Goal: Answer question/provide support

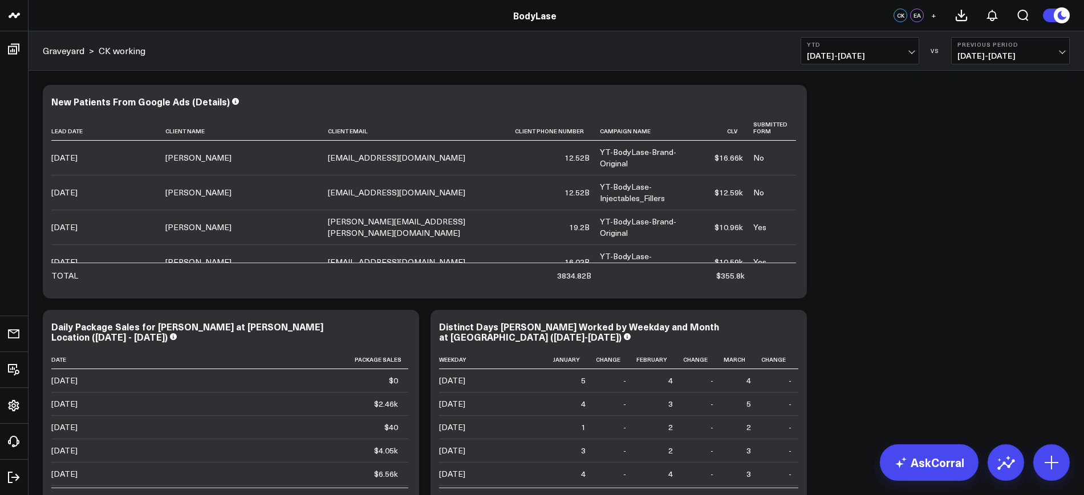
click at [793, 101] on icon at bounding box center [791, 103] width 14 height 14
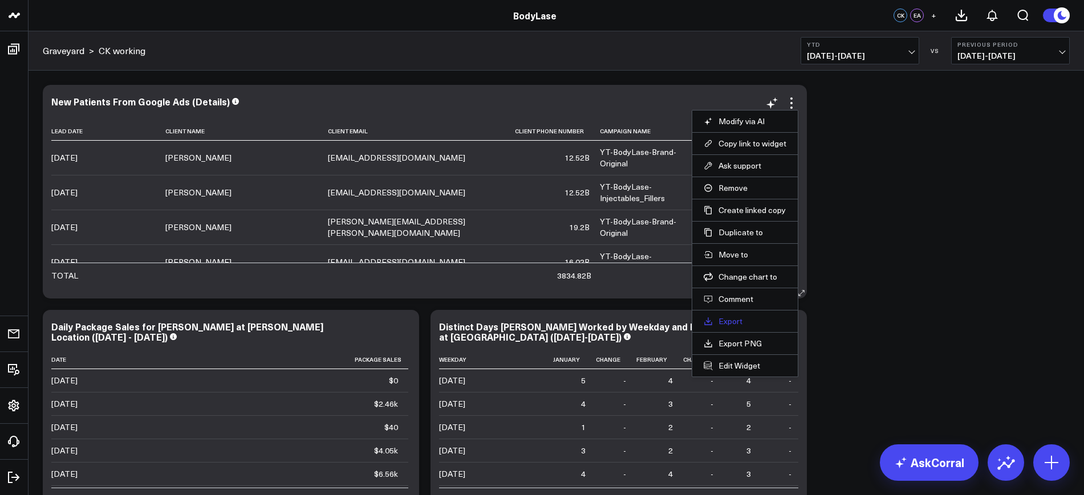
click at [734, 318] on link "Export" at bounding box center [744, 321] width 83 height 10
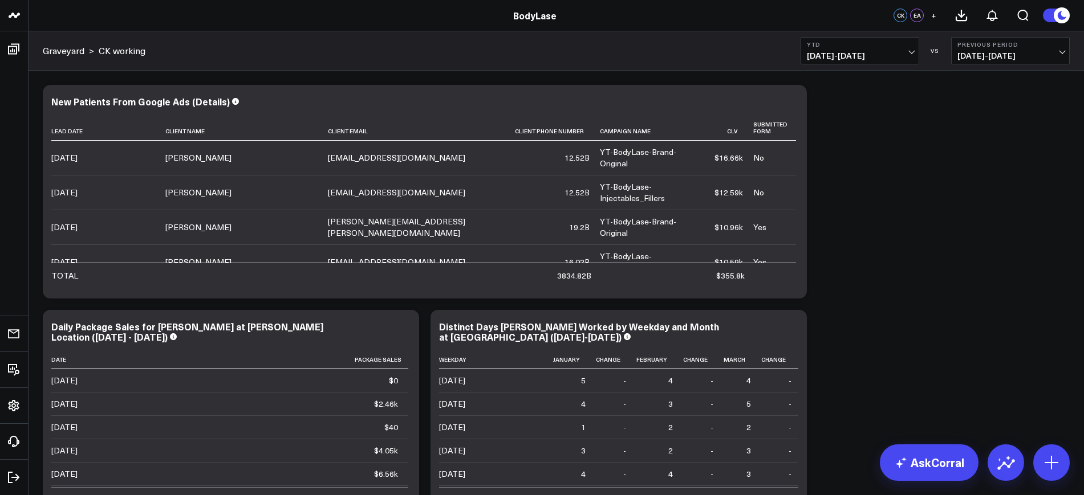
click at [866, 56] on span "01/01/25 - 09/15/25" at bounding box center [860, 55] width 106 height 9
click at [824, 363] on link "Custom Dates" at bounding box center [859, 364] width 117 height 22
select select "8"
select select "2025"
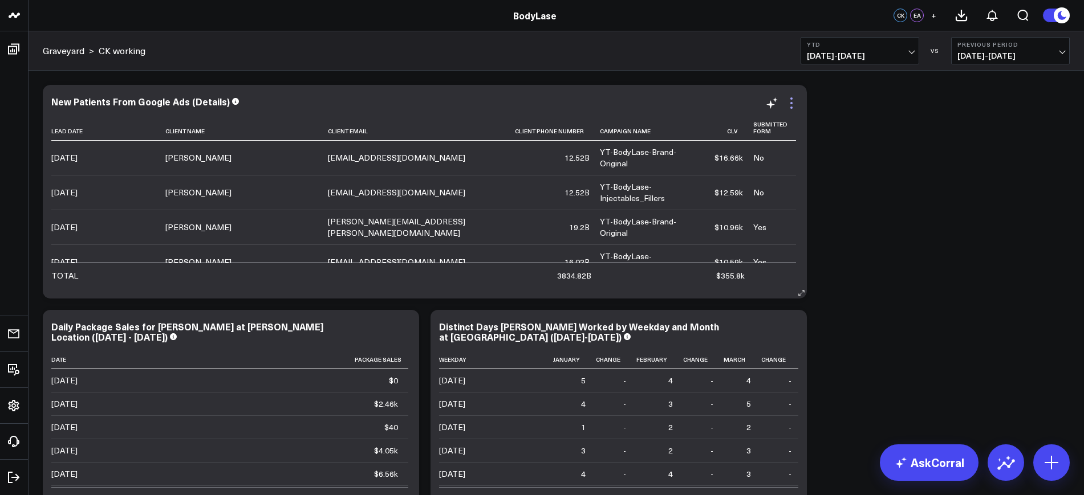
click at [792, 105] on icon at bounding box center [791, 103] width 14 height 14
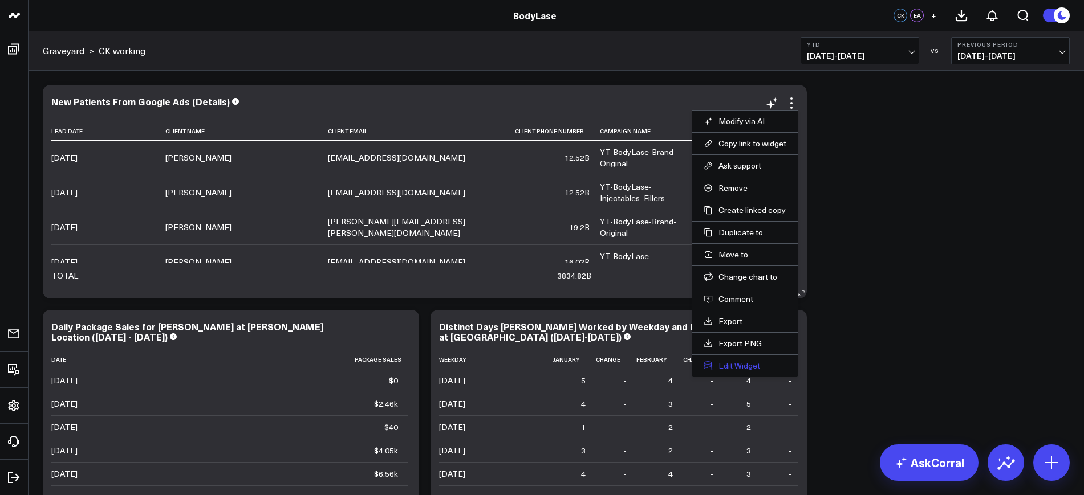
click at [736, 368] on button "Edit Widget" at bounding box center [744, 366] width 83 height 10
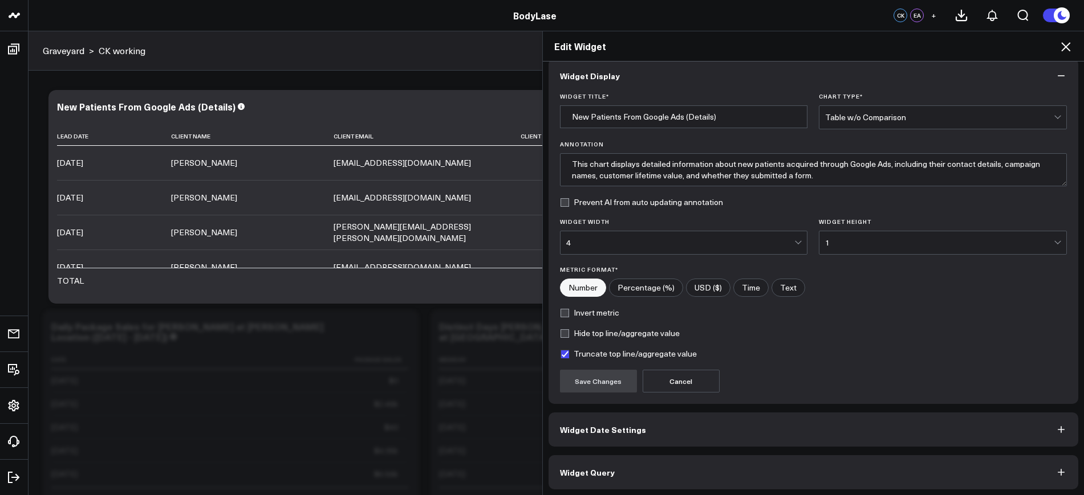
scroll to position [14, 0]
click at [672, 396] on button "Widget Query" at bounding box center [813, 470] width 530 height 34
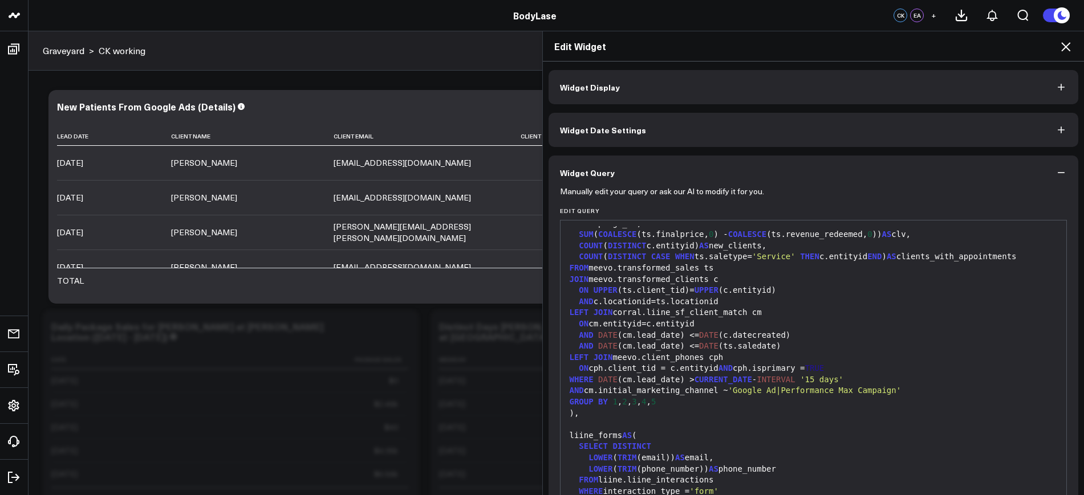
scroll to position [0, 0]
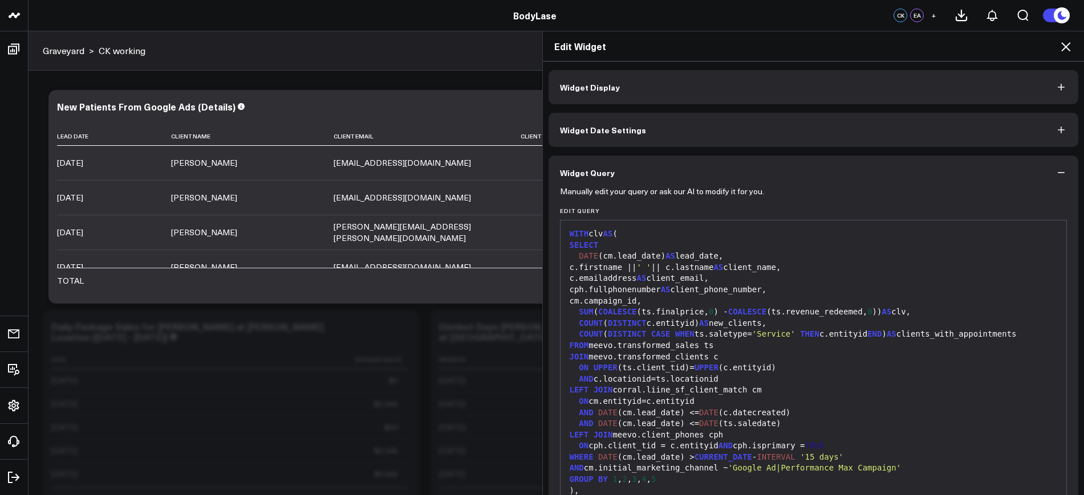
click at [866, 53] on icon at bounding box center [1066, 47] width 14 height 14
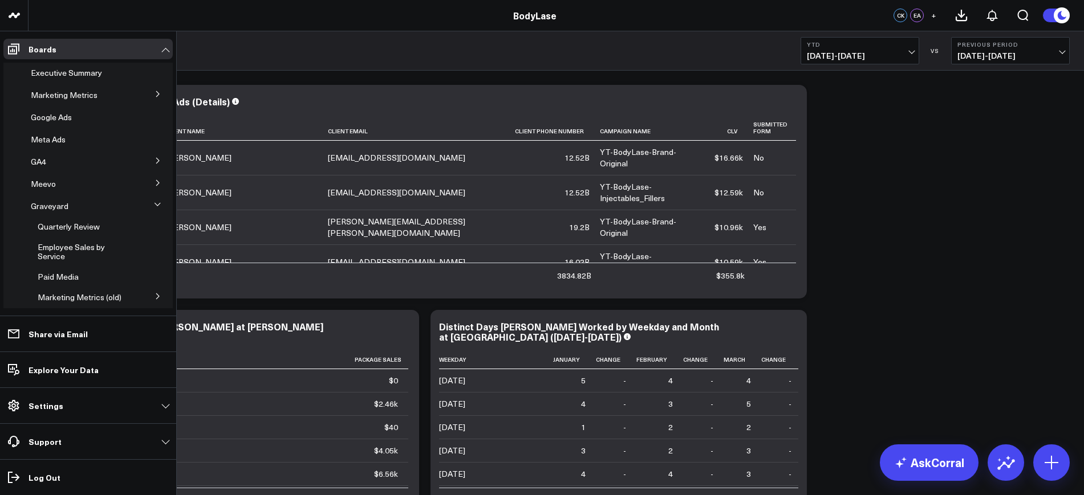
click at [154, 96] on icon at bounding box center [157, 94] width 7 height 7
click at [62, 141] on span "rETL Tables" at bounding box center [60, 145] width 44 height 11
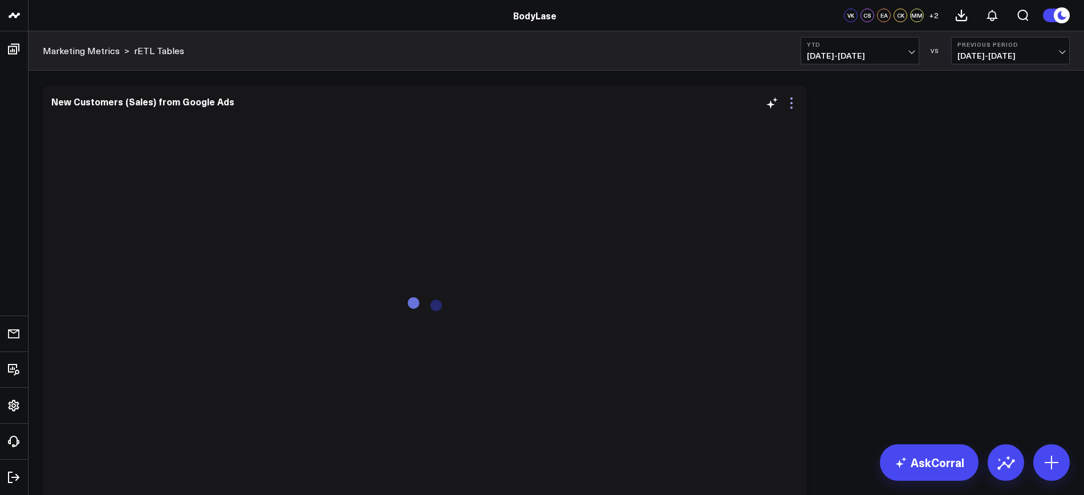
click at [790, 106] on icon at bounding box center [791, 103] width 14 height 14
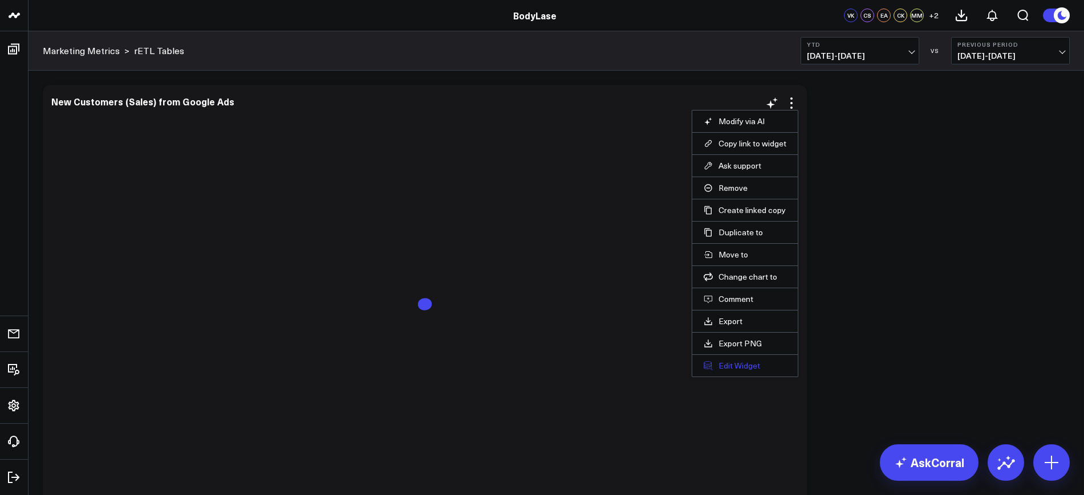
click at [740, 365] on button "Edit Widget" at bounding box center [744, 366] width 83 height 10
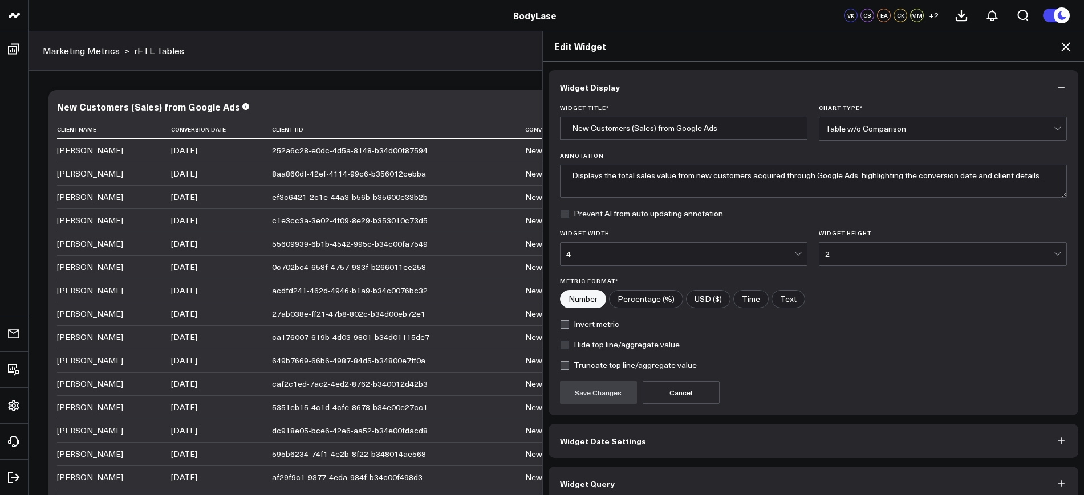
scroll to position [14, 0]
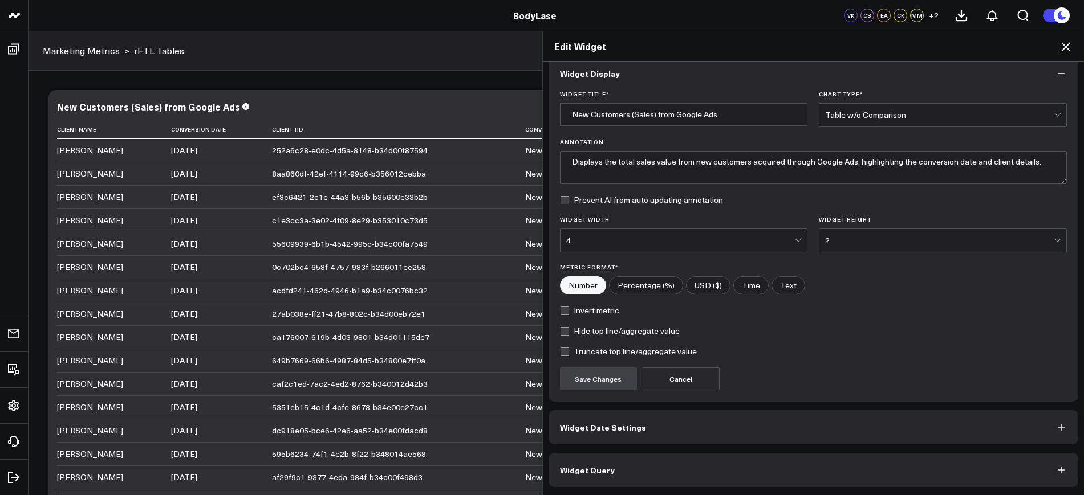
click at [673, 481] on button "Widget Query" at bounding box center [813, 470] width 530 height 34
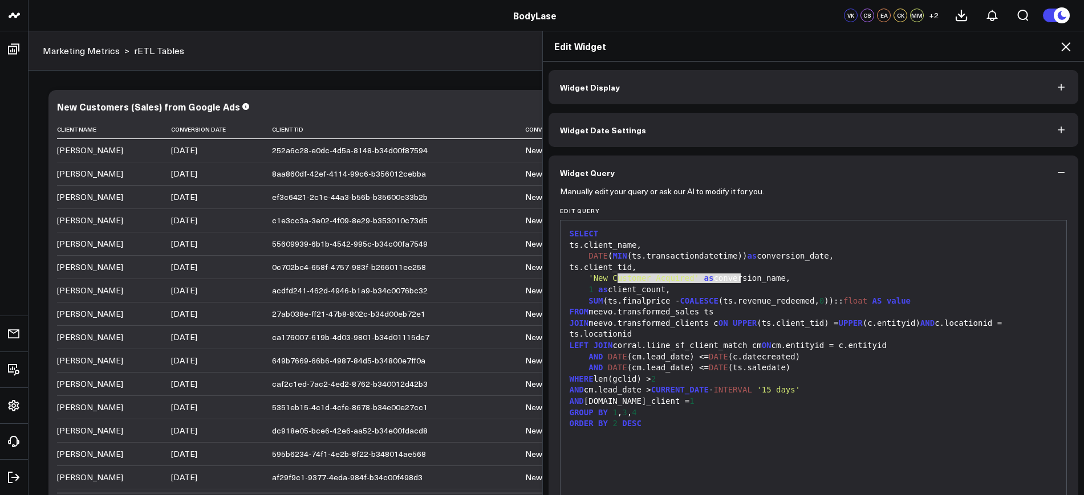
drag, startPoint x: 610, startPoint y: 277, endPoint x: 735, endPoint y: 280, distance: 125.4
click at [735, 280] on div "'New Customer Acquired' as conversion_name," at bounding box center [813, 278] width 495 height 11
click at [735, 301] on div "SUM (ts.finalprice - COALESCE (ts.revenue_redeemed, 0 )):: float AS value" at bounding box center [813, 301] width 495 height 11
drag, startPoint x: 1071, startPoint y: 34, endPoint x: 1067, endPoint y: 39, distance: 6.5
click at [1071, 34] on div "Edit Widget" at bounding box center [814, 46] width 542 height 30
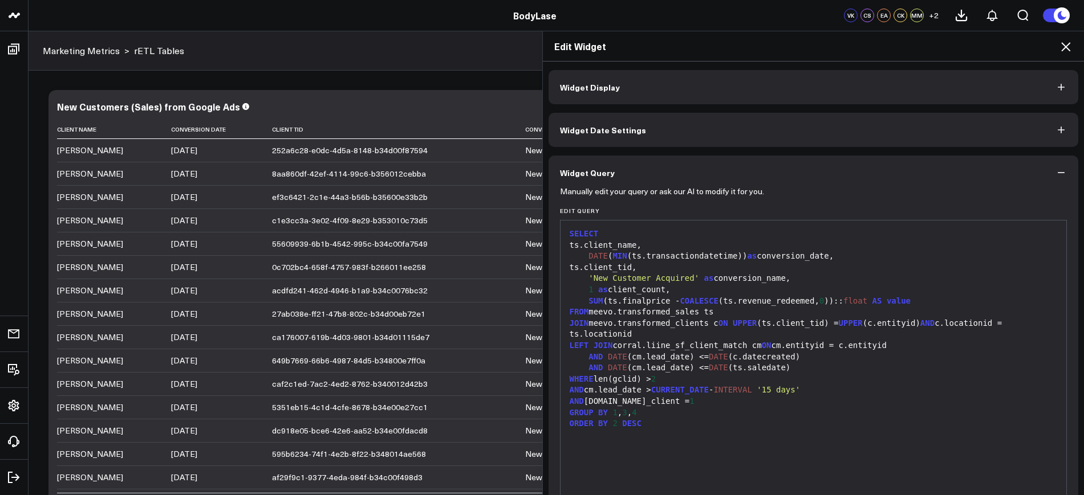
click at [1067, 40] on icon at bounding box center [1066, 47] width 14 height 14
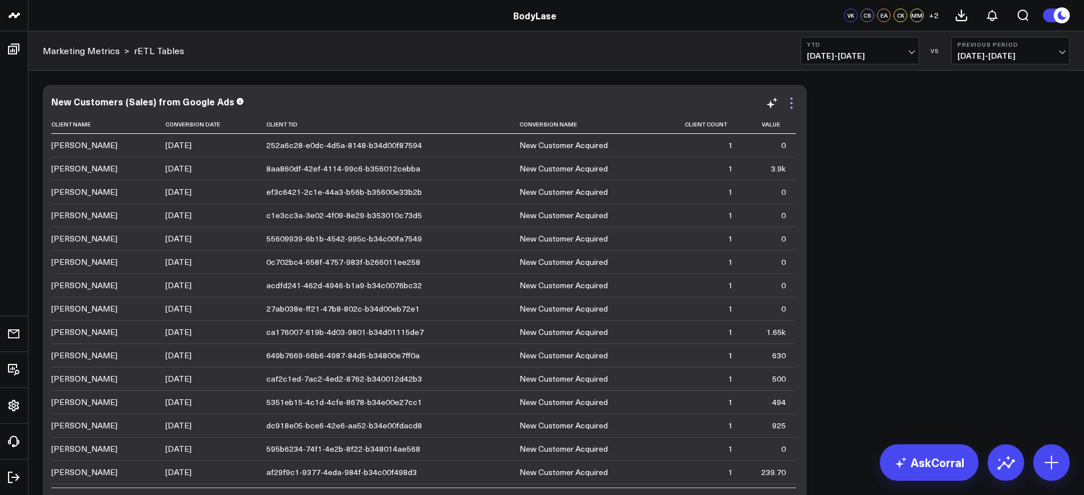
click at [791, 104] on icon at bounding box center [791, 103] width 14 height 14
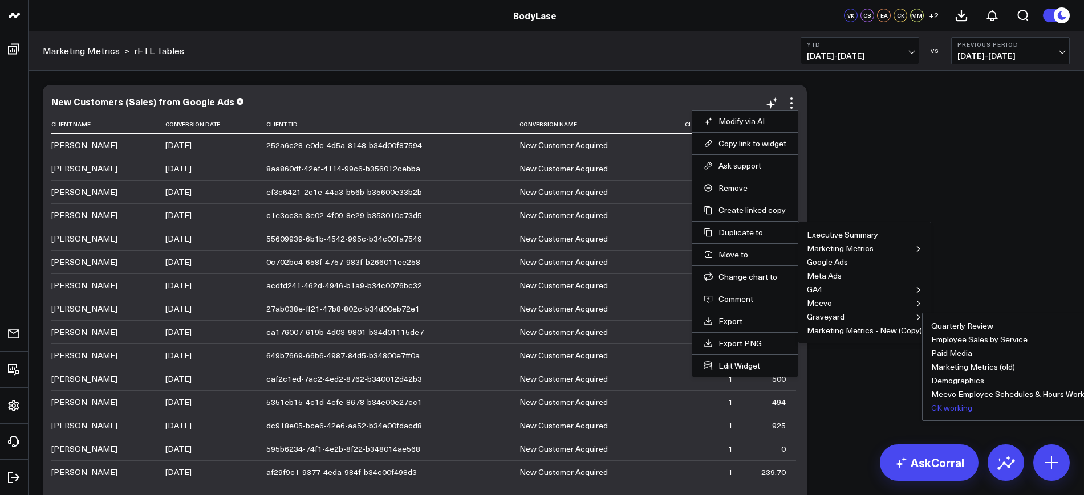
click at [944, 405] on button "CK working" at bounding box center [951, 408] width 41 height 8
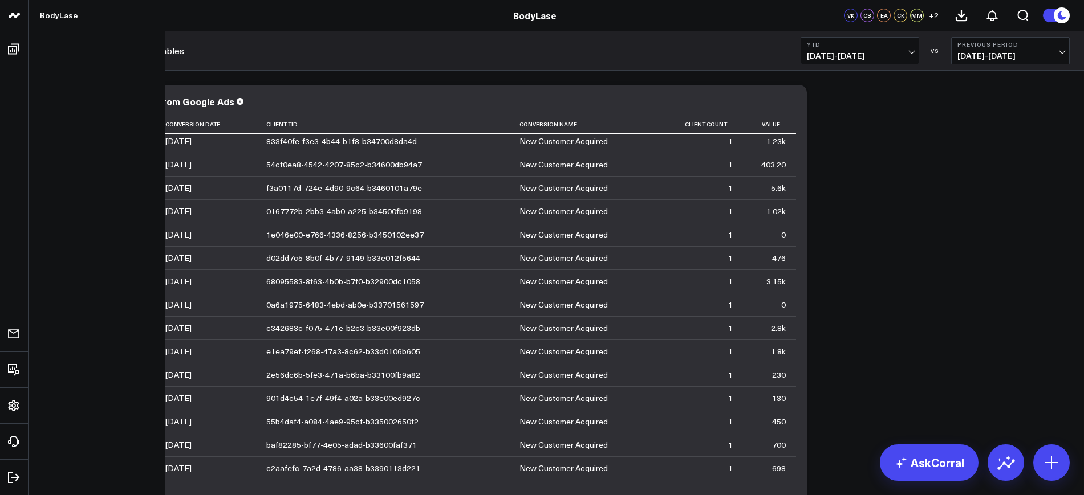
scroll to position [428, 0]
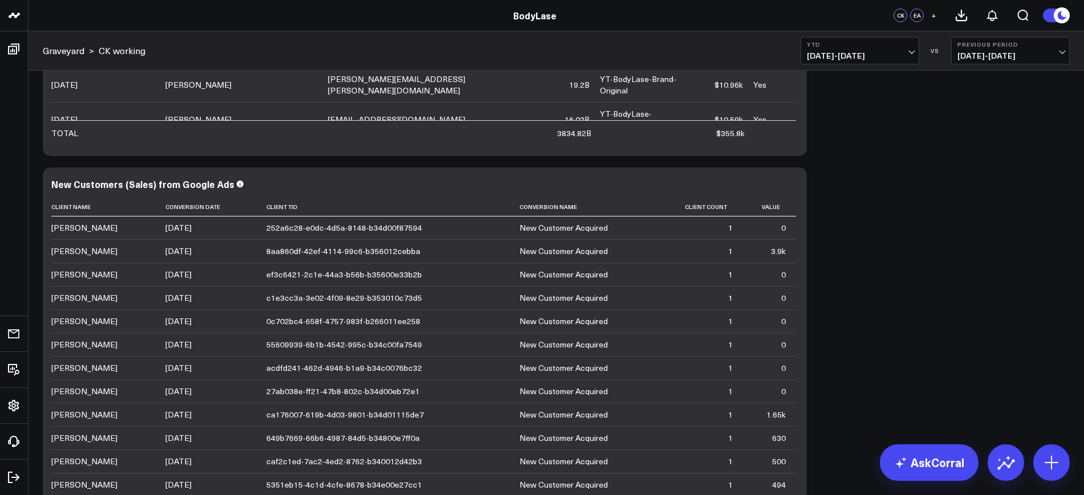
scroll to position [214, 0]
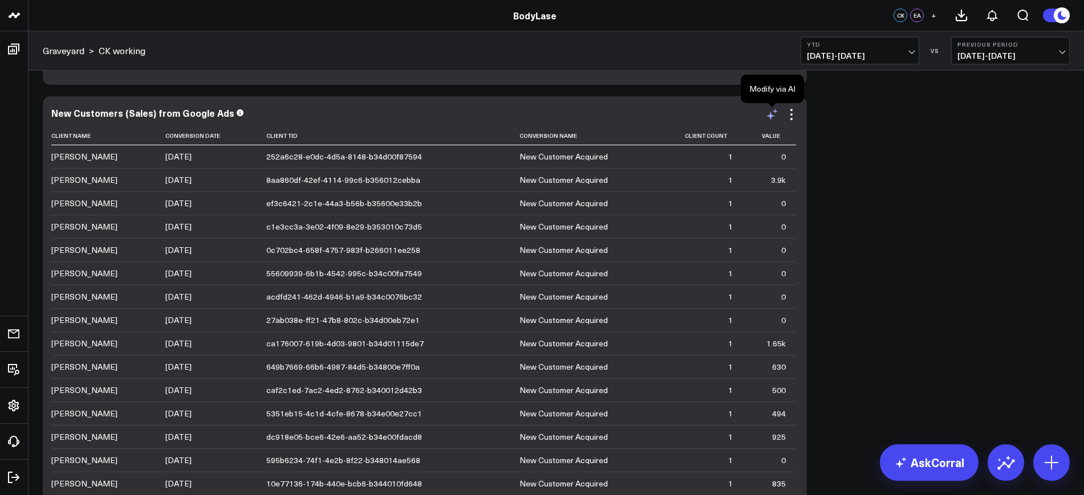
click at [771, 118] on icon at bounding box center [772, 115] width 14 height 14
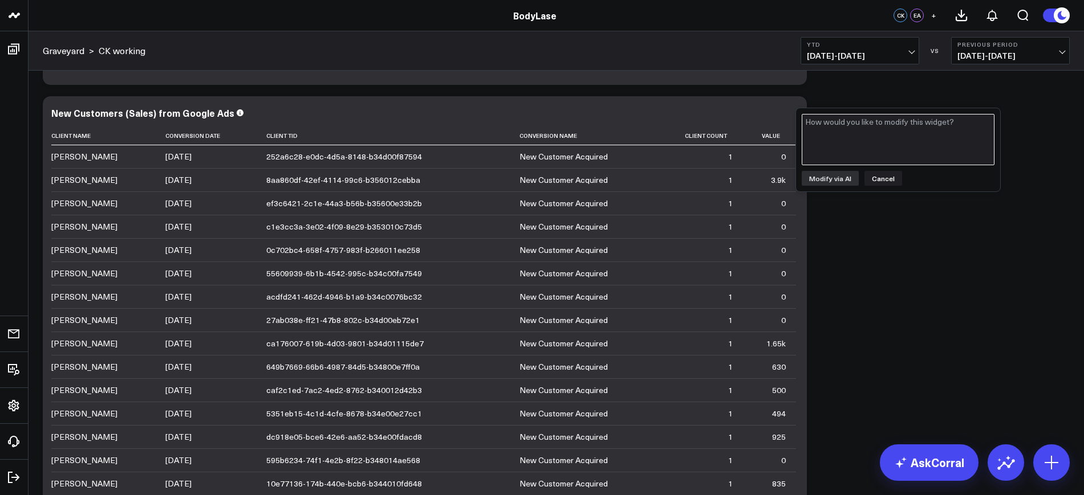
click at [866, 138] on textarea at bounding box center [897, 139] width 193 height 51
type textarea "Can you add the following columns to this table: client phone number and client…"
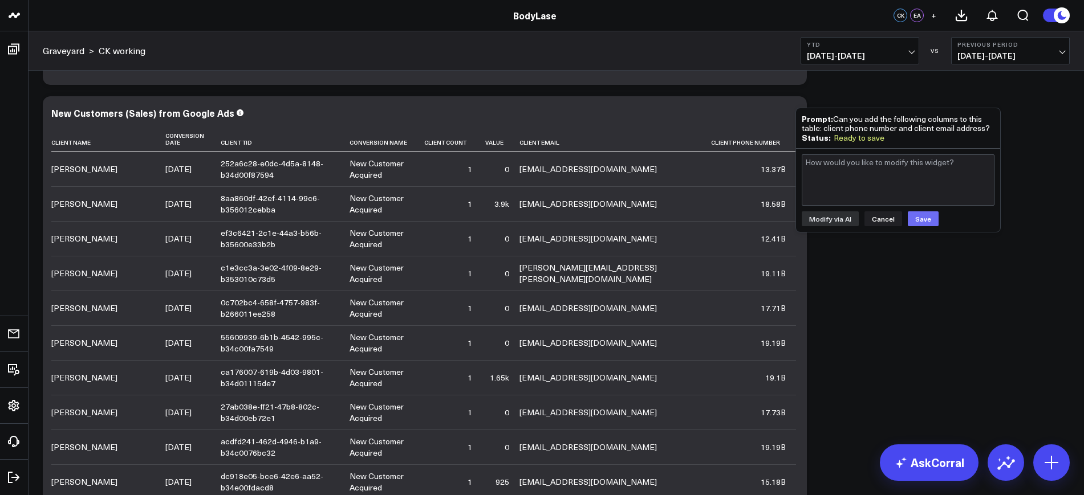
click at [917, 213] on button "Save" at bounding box center [923, 218] width 31 height 15
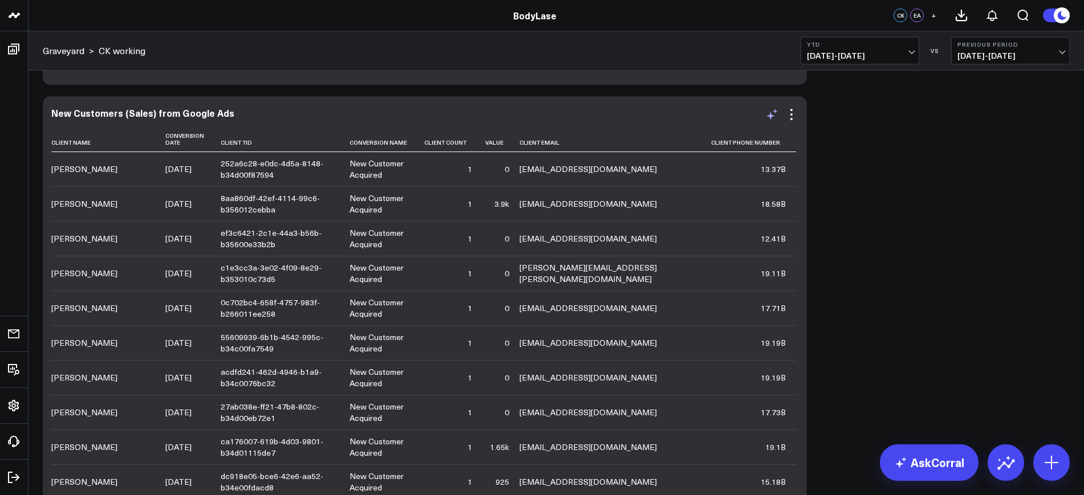
click at [770, 113] on icon at bounding box center [770, 116] width 9 height 9
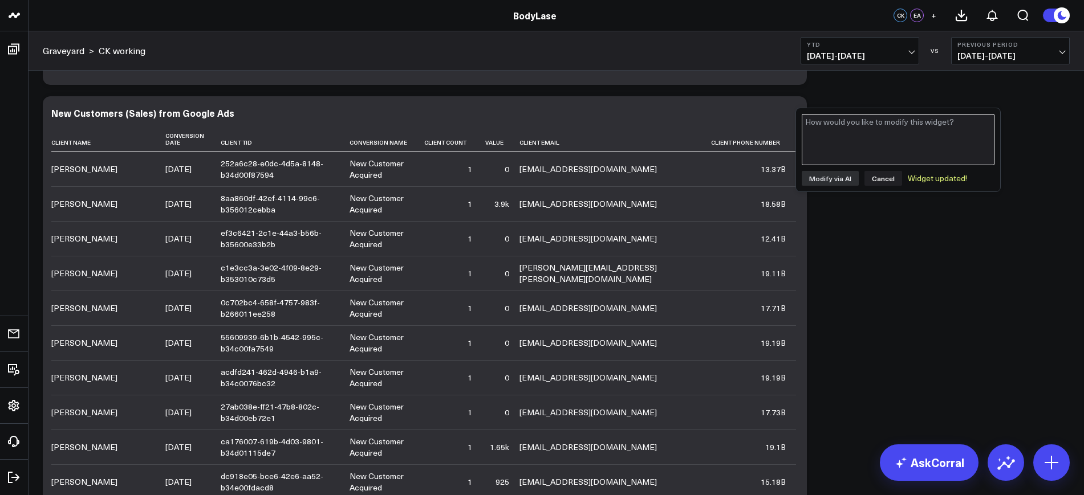
click at [848, 156] on textarea at bounding box center [897, 139] width 193 height 51
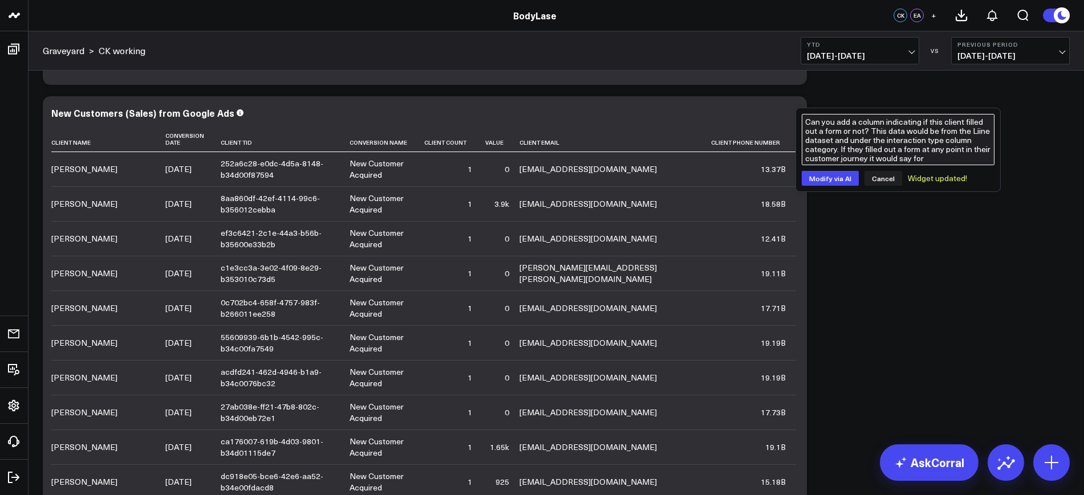
type textarea "Can you add a column indicating if this client filled out a form or not? This d…"
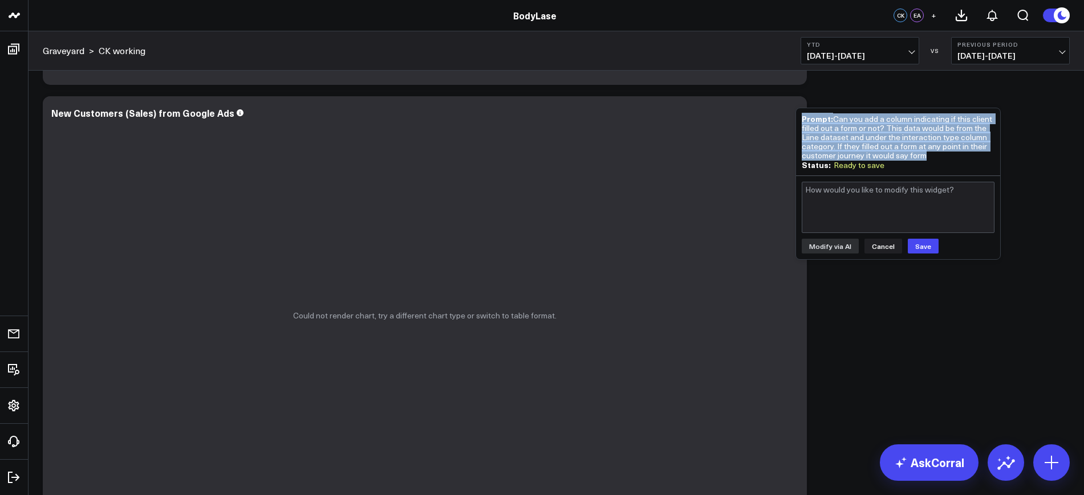
drag, startPoint x: 934, startPoint y: 153, endPoint x: 796, endPoint y: 108, distance: 145.7
click at [796, 108] on div "Prompt: Can you add a column indicating if this client filled out a form or not…" at bounding box center [898, 141] width 204 height 67
copy div "Prompt: Can you add a column indicating if this client filled out a form or not…"
click at [878, 245] on button "Cancel" at bounding box center [883, 246] width 38 height 15
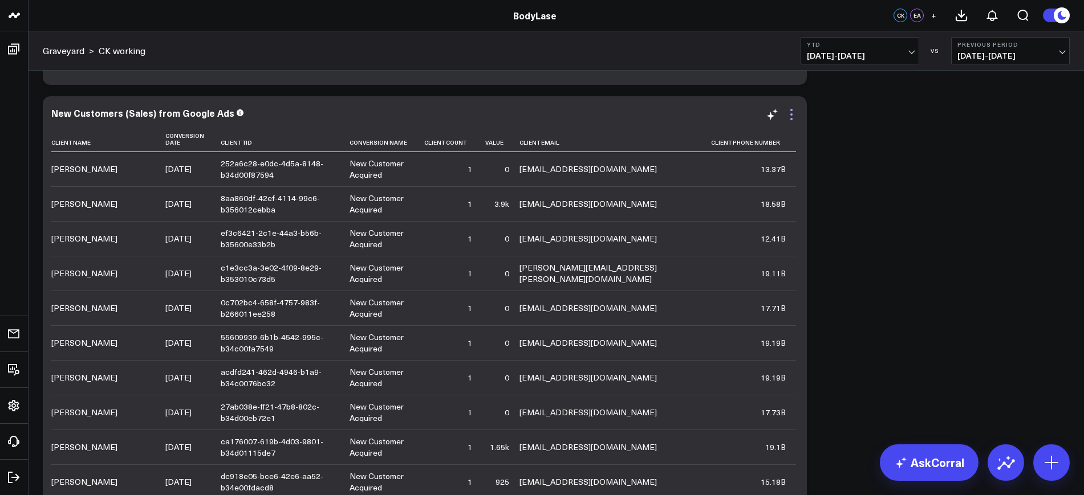
click at [792, 116] on icon at bounding box center [791, 115] width 14 height 14
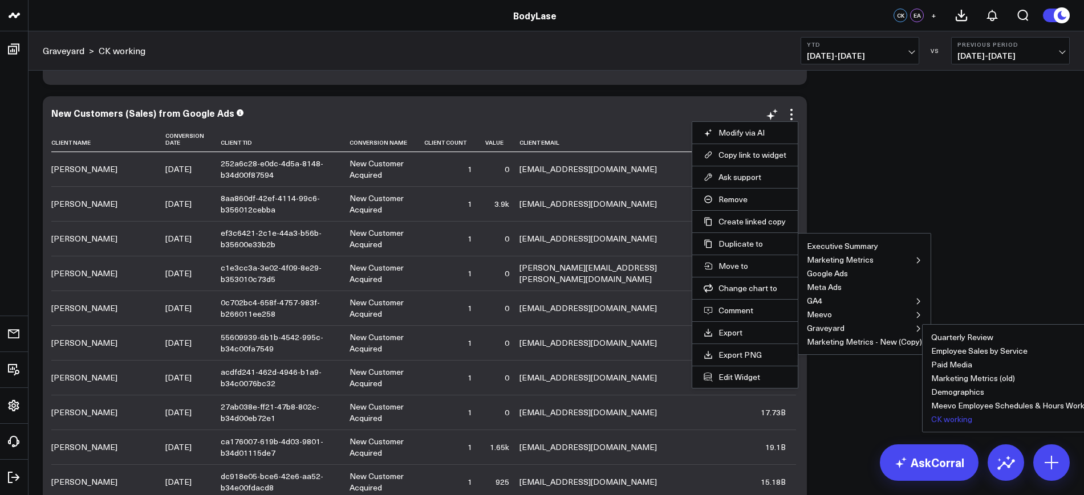
click at [945, 422] on button "CK working" at bounding box center [951, 420] width 41 height 8
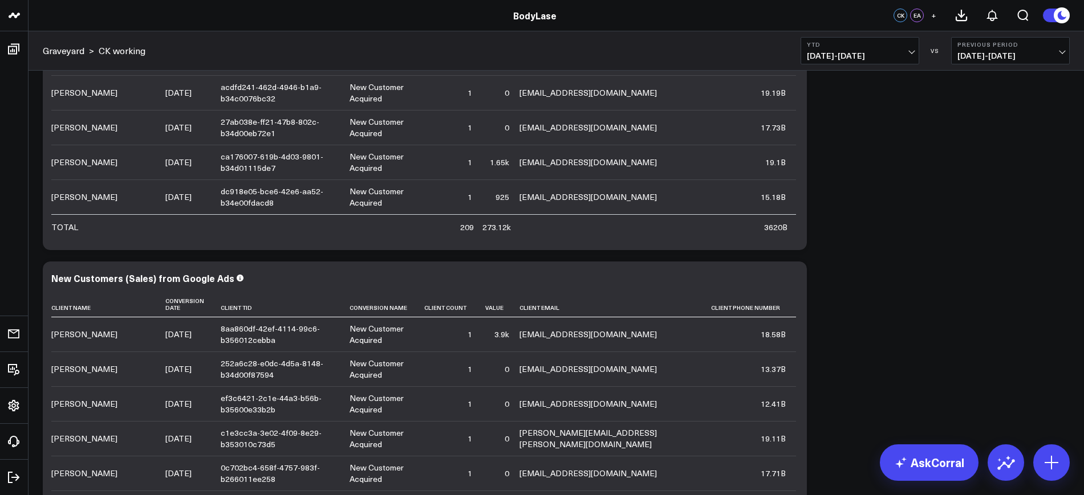
scroll to position [641, 0]
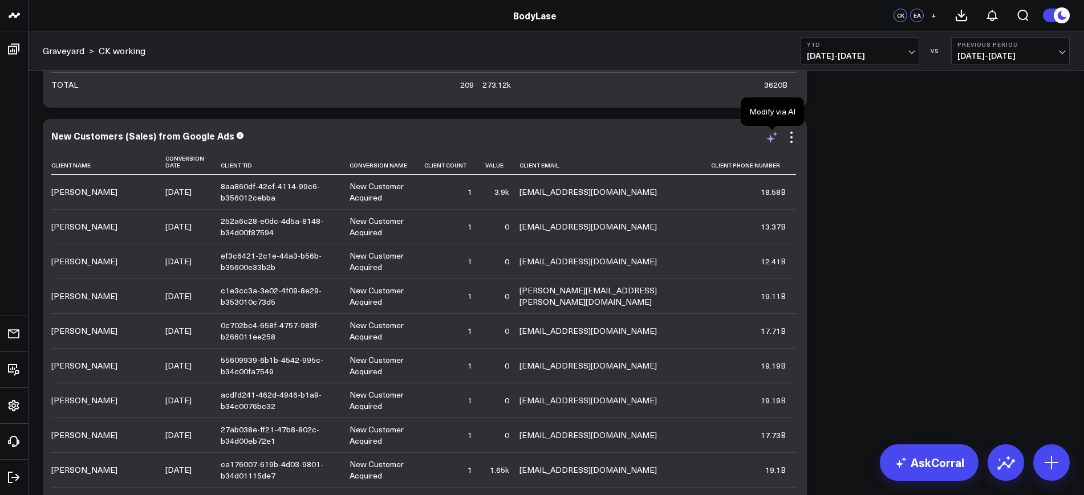
click at [776, 136] on icon at bounding box center [772, 138] width 14 height 14
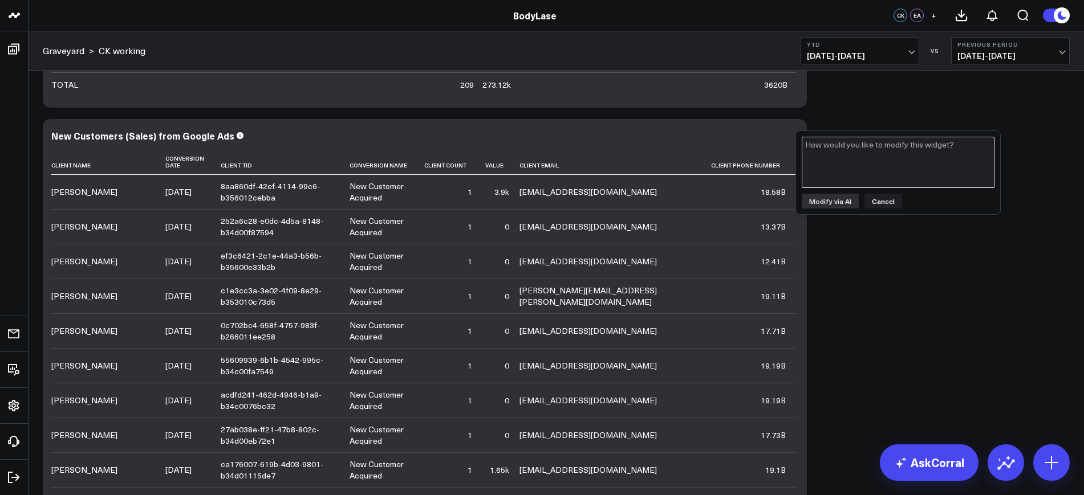
click at [821, 157] on textarea at bounding box center [897, 162] width 193 height 51
paste textarea "Prompt: Can you add a column indicating if this client filled out a form or not…"
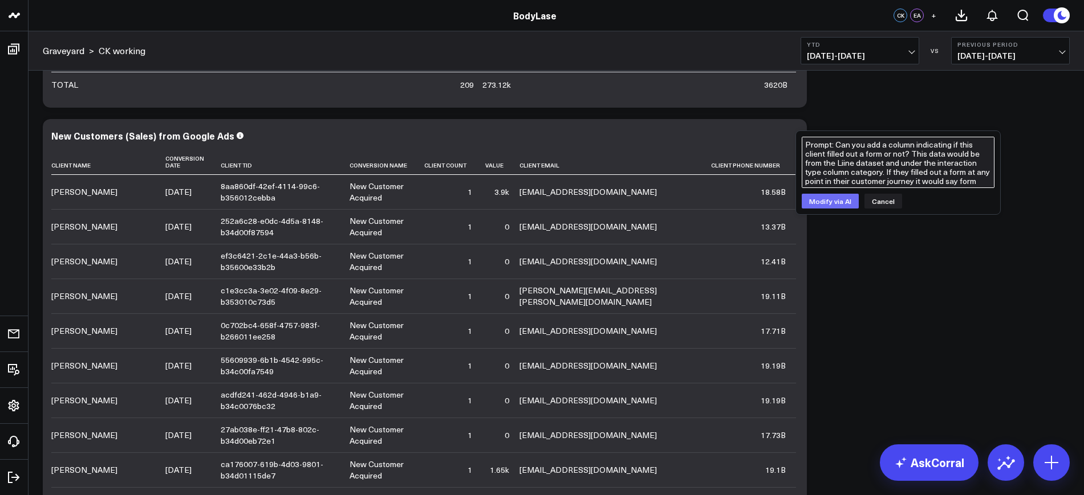
type textarea "Prompt: Can you add a column indicating if this client filled out a form or not…"
click at [837, 199] on button "Modify via AI" at bounding box center [829, 201] width 57 height 15
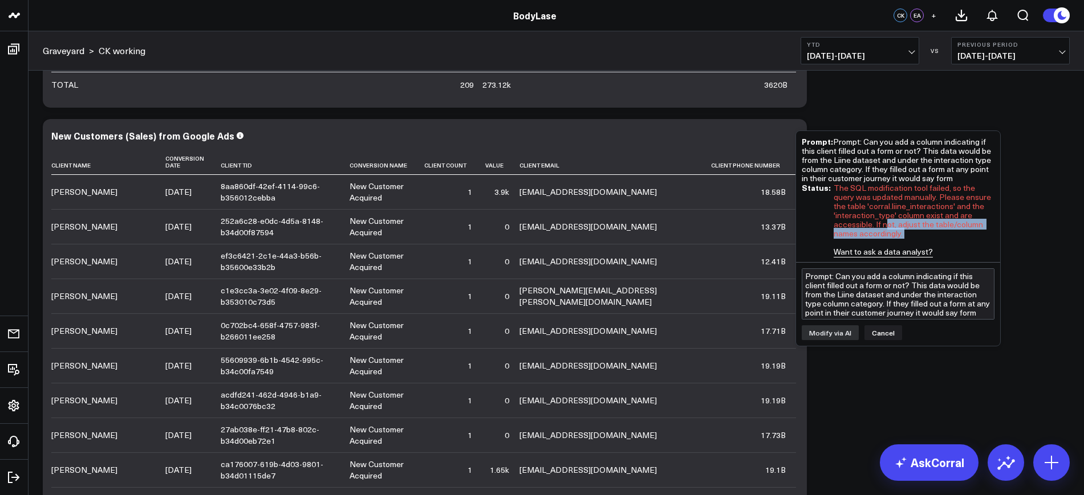
drag, startPoint x: 886, startPoint y: 227, endPoint x: 918, endPoint y: 245, distance: 37.3
click at [918, 245] on div "The SQL modification tool failed, so the query was updated manually. Please ens…" at bounding box center [913, 220] width 161 height 73
drag, startPoint x: 855, startPoint y: 199, endPoint x: 932, endPoint y: 241, distance: 88.0
click at [963, 192] on div "The SQL modification tool failed, so the query was updated manually. Please ens…" at bounding box center [913, 220] width 161 height 73
click at [917, 184] on div "The SQL modification tool failed, so the query was updated manually. Please ens…" at bounding box center [913, 220] width 161 height 73
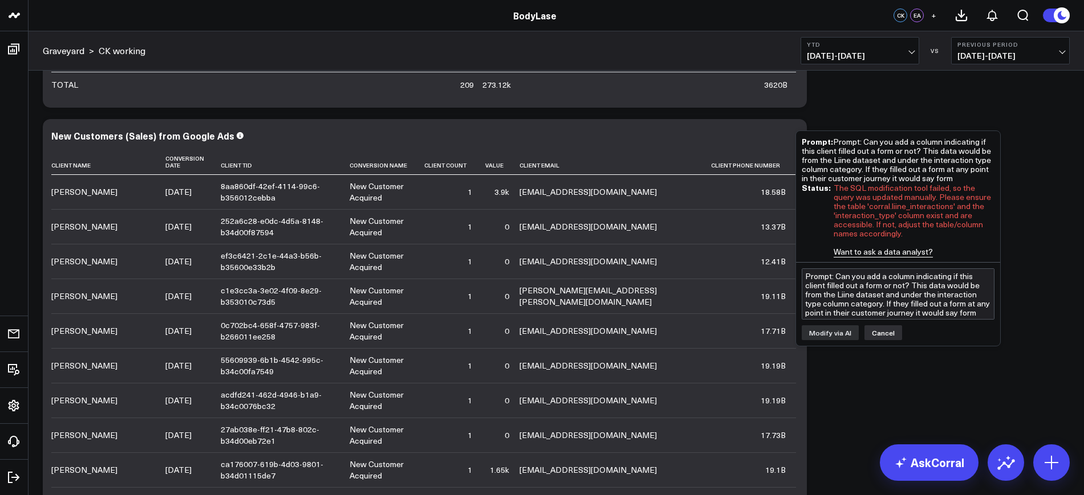
click at [886, 326] on button "Cancel" at bounding box center [883, 332] width 38 height 15
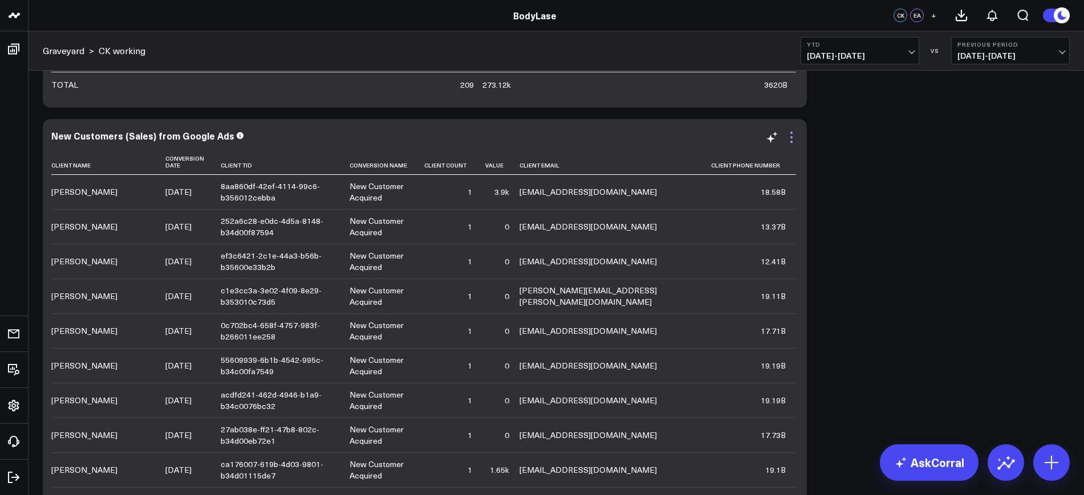
click at [786, 133] on icon at bounding box center [791, 138] width 14 height 14
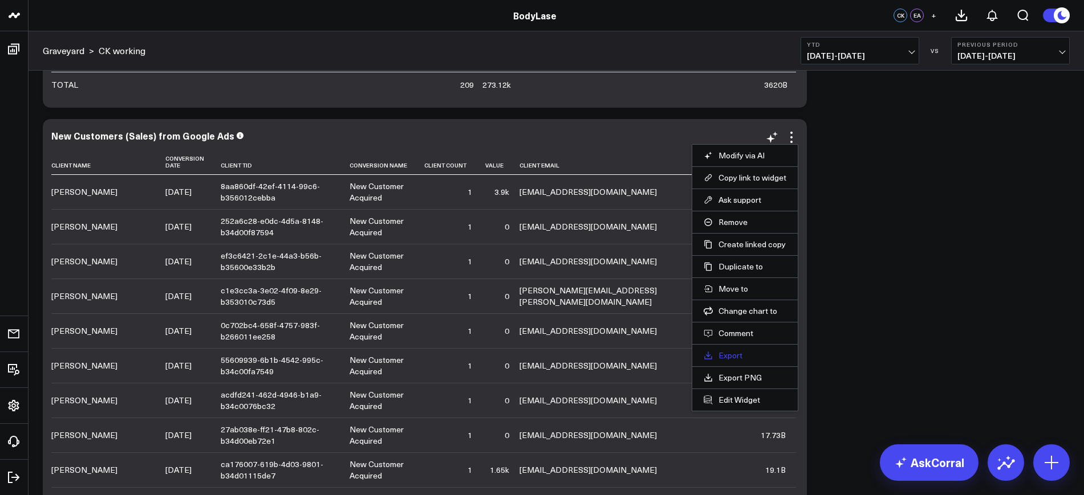
click at [737, 353] on link "Export" at bounding box center [744, 356] width 83 height 10
